Goal: Information Seeking & Learning: Learn about a topic

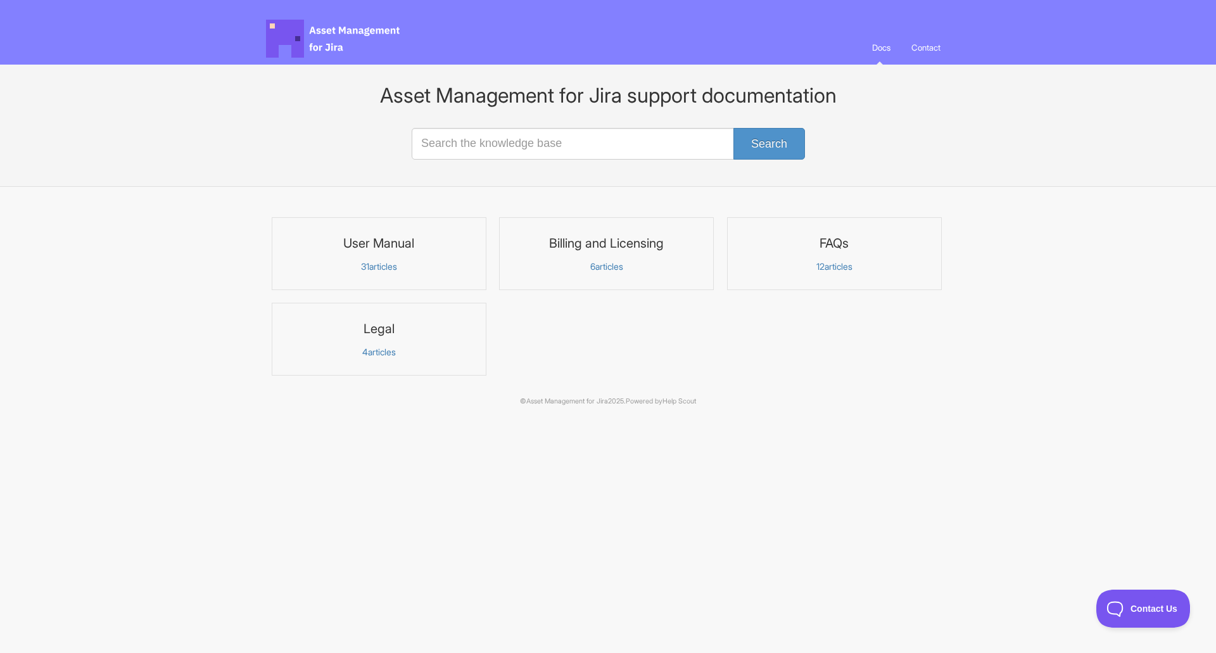
click at [388, 241] on h3 "User Manual" at bounding box center [379, 243] width 198 height 16
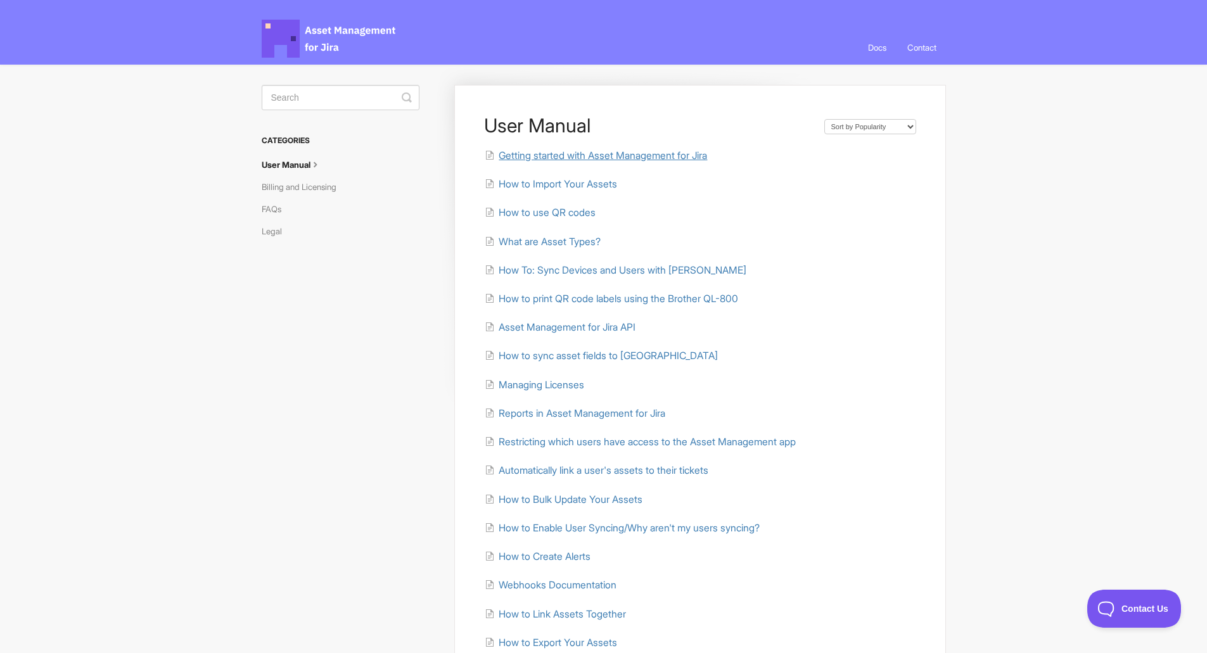
click at [589, 158] on span "Getting started with Asset Management for Jira" at bounding box center [603, 156] width 208 height 12
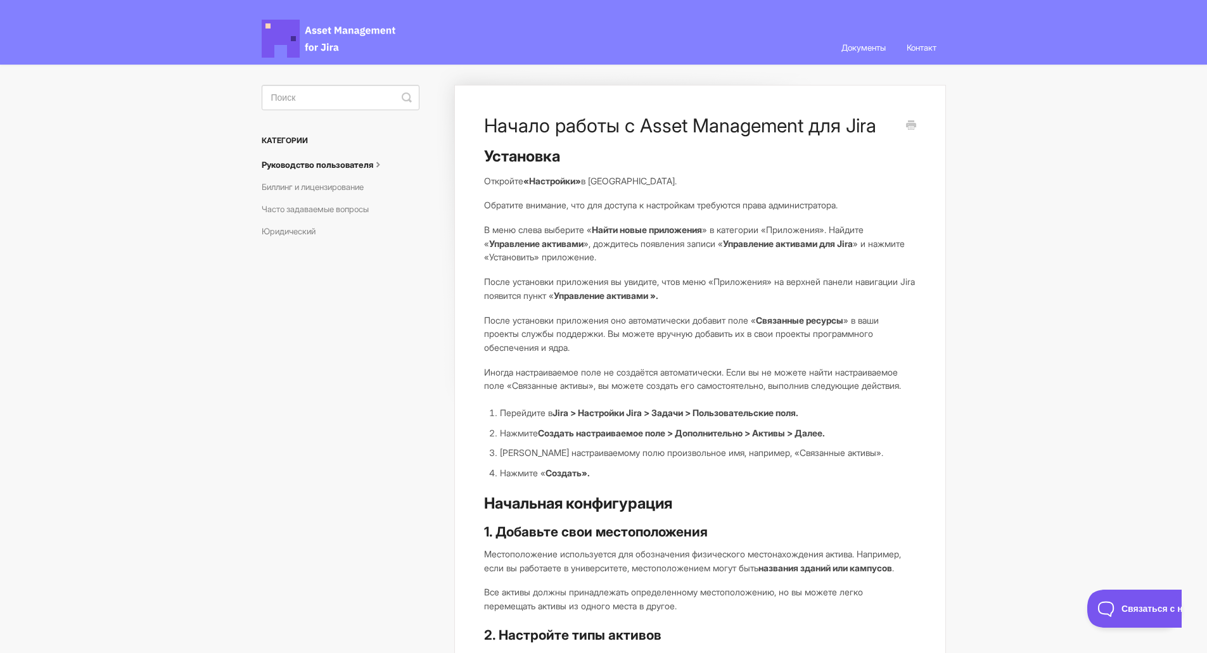
click at [345, 32] on span "Управление активами для Jira Docs" at bounding box center [330, 39] width 136 height 38
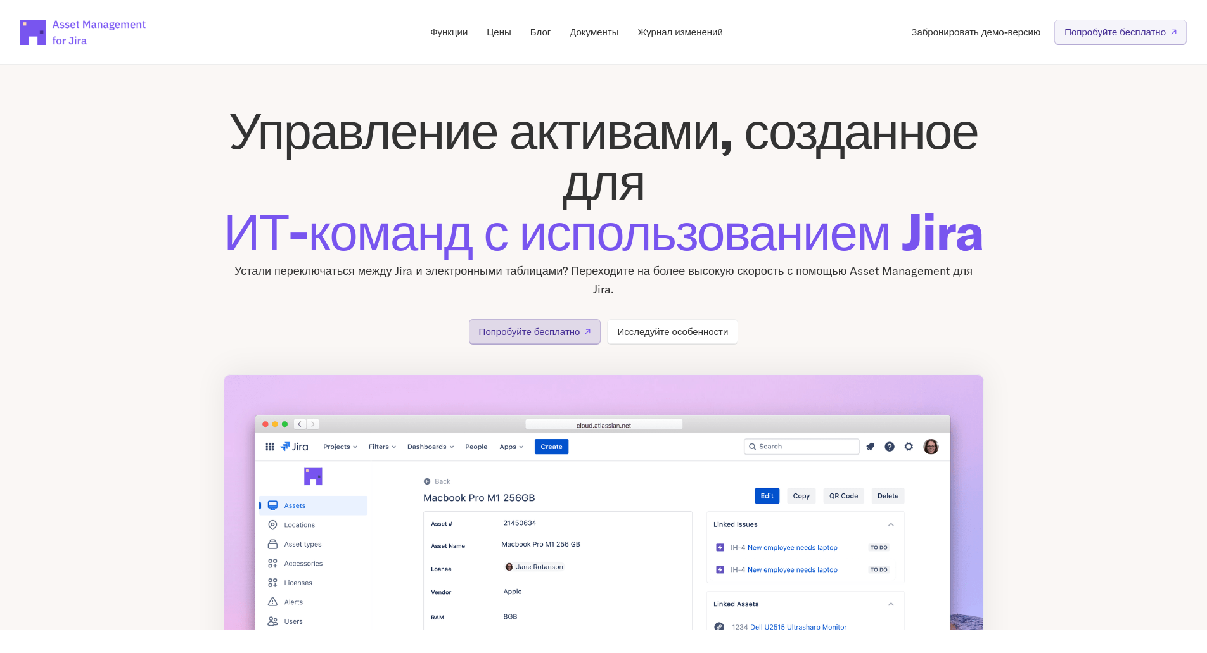
click at [556, 338] on font "Попробуйте бесплатно" at bounding box center [529, 332] width 101 height 12
click at [549, 338] on font "Попробуйте бесплатно" at bounding box center [529, 332] width 101 height 12
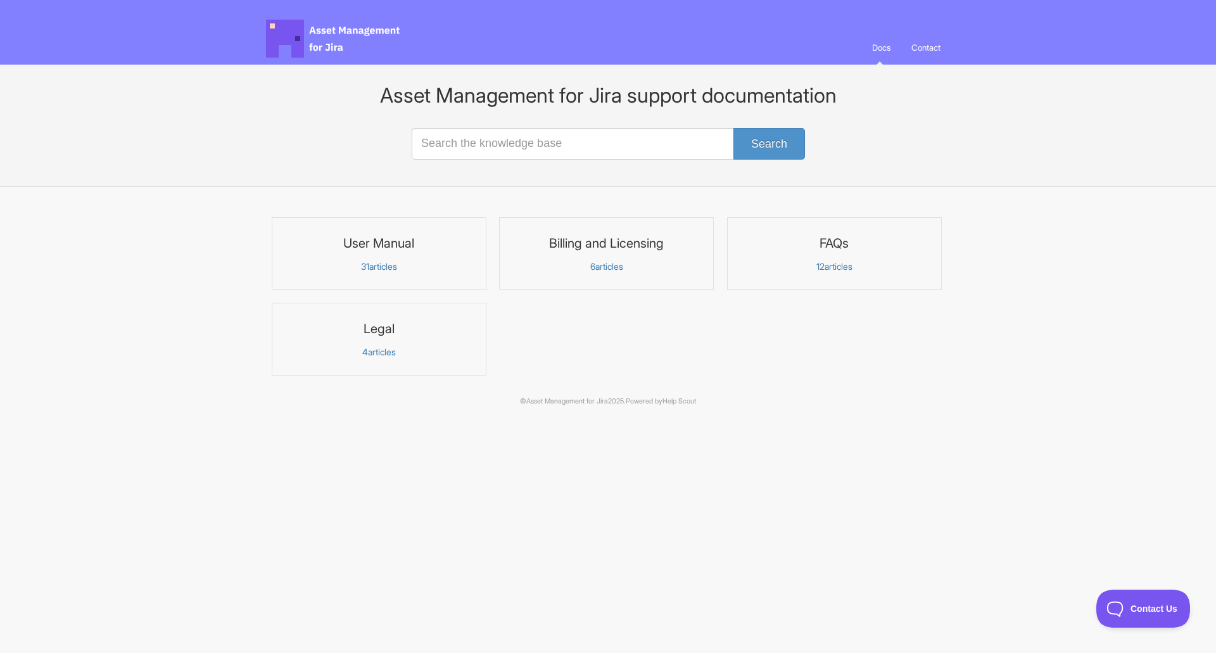
click at [402, 239] on h3 "User Manual" at bounding box center [379, 243] width 198 height 16
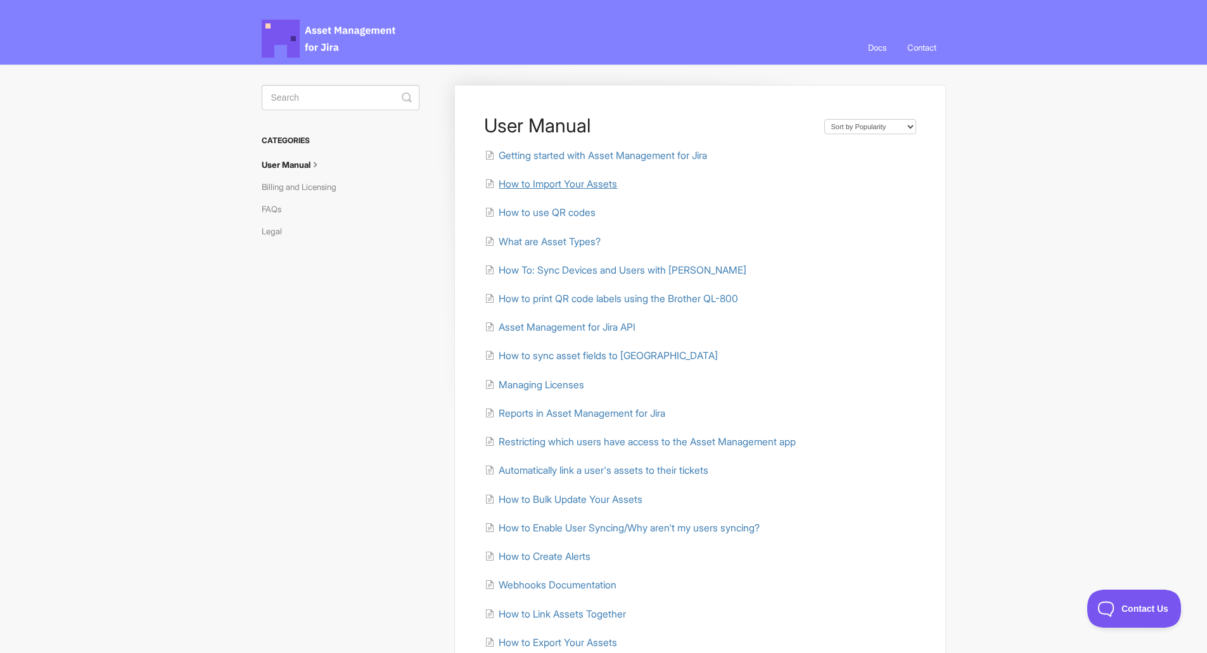
click at [606, 185] on span "How to Import Your Assets" at bounding box center [558, 184] width 118 height 12
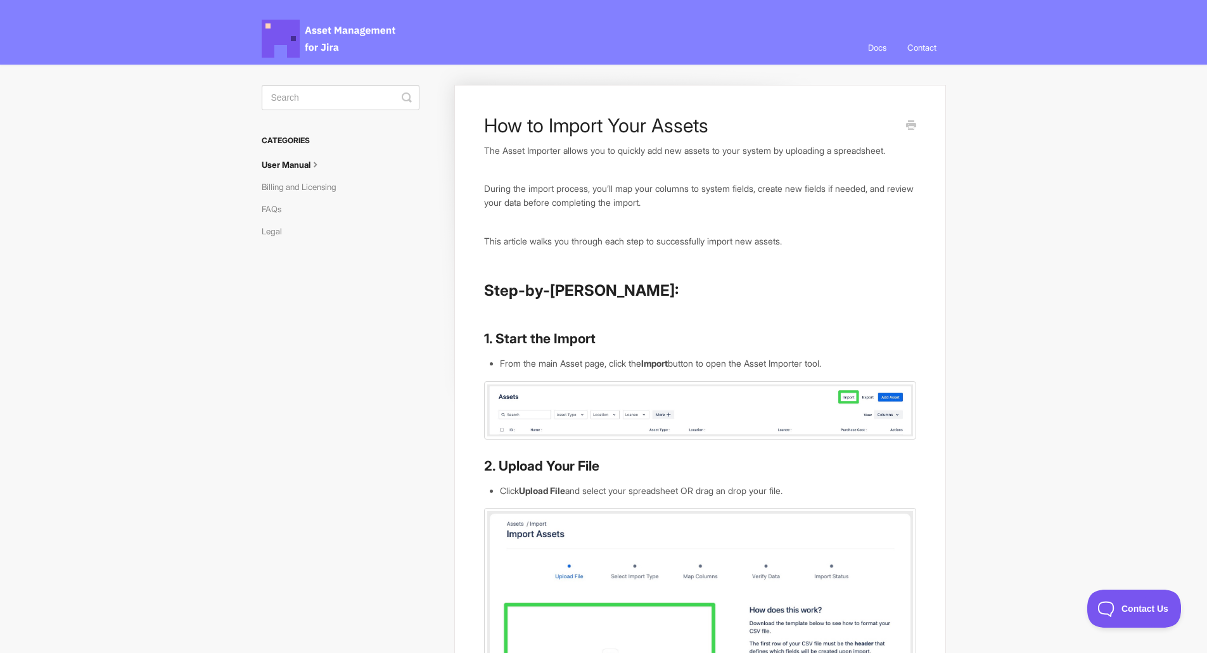
click at [292, 164] on link "User Manual" at bounding box center [297, 165] width 70 height 20
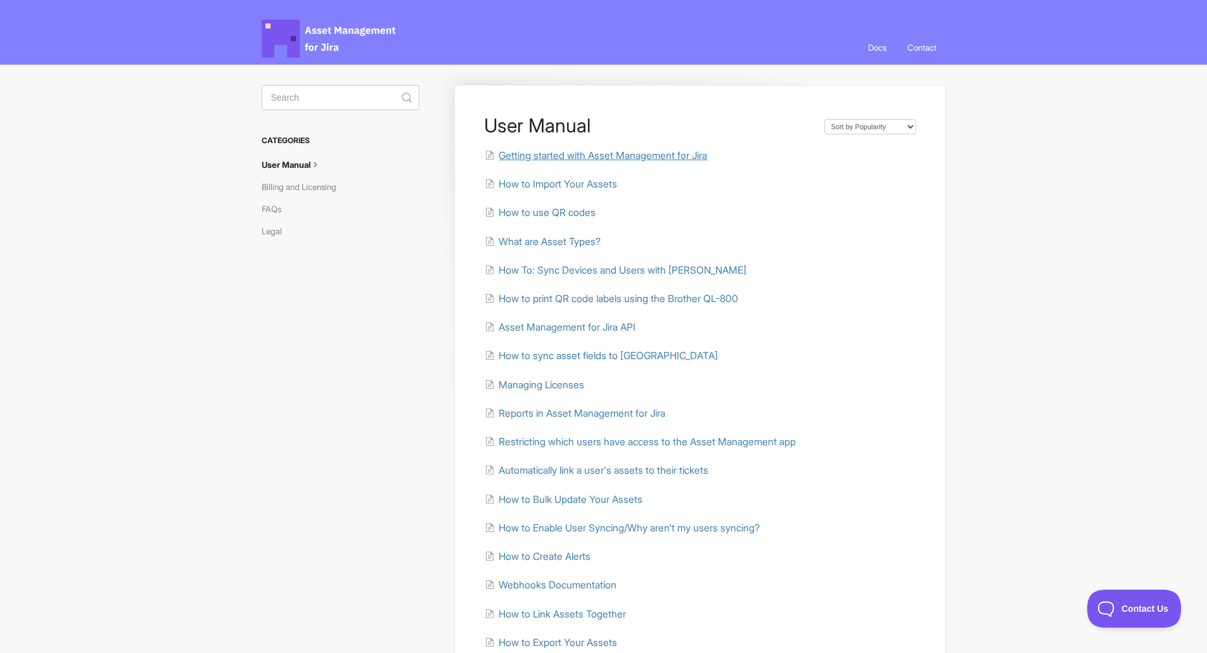
click at [551, 159] on span "Getting started with Asset Management for Jira" at bounding box center [603, 156] width 208 height 12
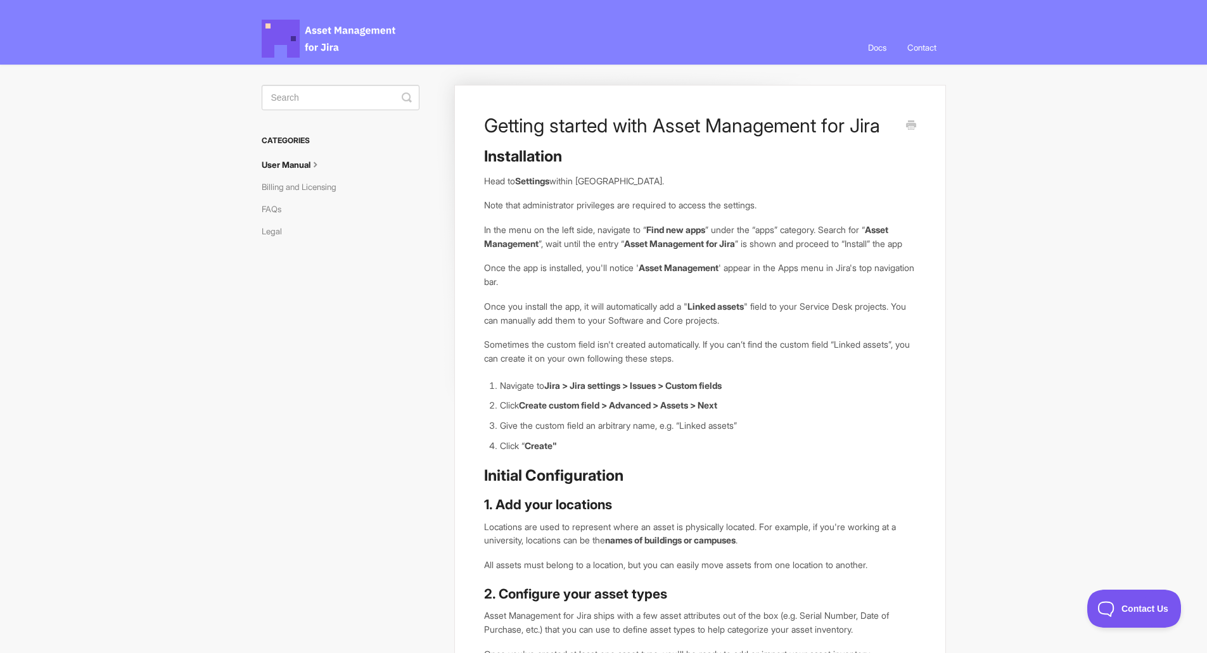
click at [343, 50] on span "Asset Management for Jira Docs" at bounding box center [330, 39] width 136 height 38
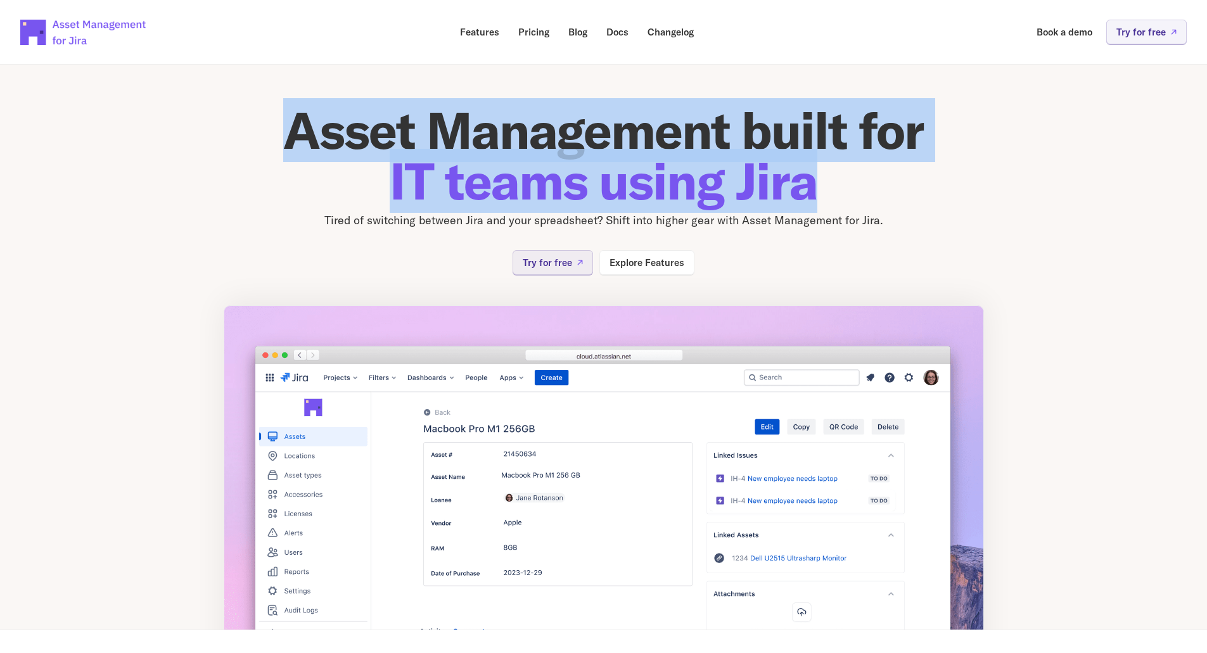
drag, startPoint x: 210, startPoint y: 97, endPoint x: 915, endPoint y: 171, distance: 708.4
click at [915, 171] on section "Asset Management built for IT teams using Jira Tired of switching between Jira …" at bounding box center [603, 337] width 1207 height 586
click at [915, 171] on h1 "Asset Management built for IT teams using Jira" at bounding box center [604, 155] width 760 height 101
